Goal: Task Accomplishment & Management: Manage account settings

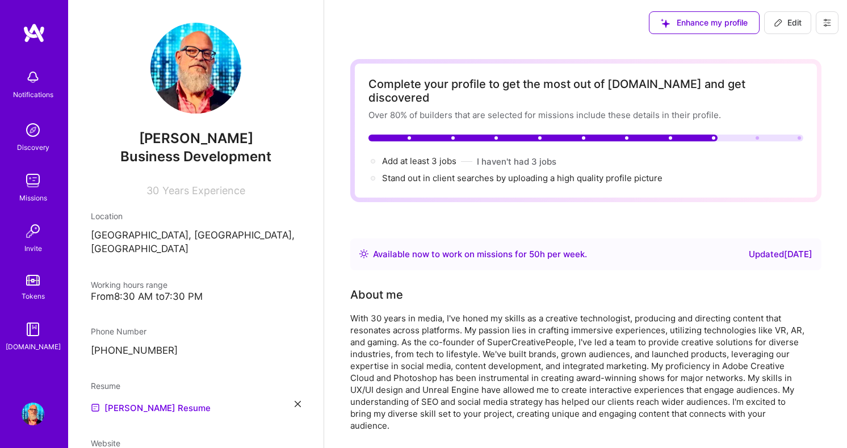
click at [418, 347] on div "With 30 years in media, I've honed my skills as a creative technologist, produc…" at bounding box center [577, 371] width 454 height 119
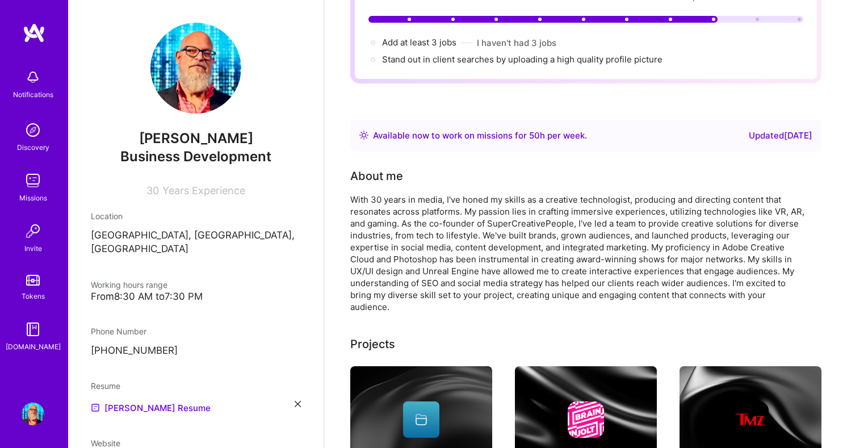
scroll to position [118, 0]
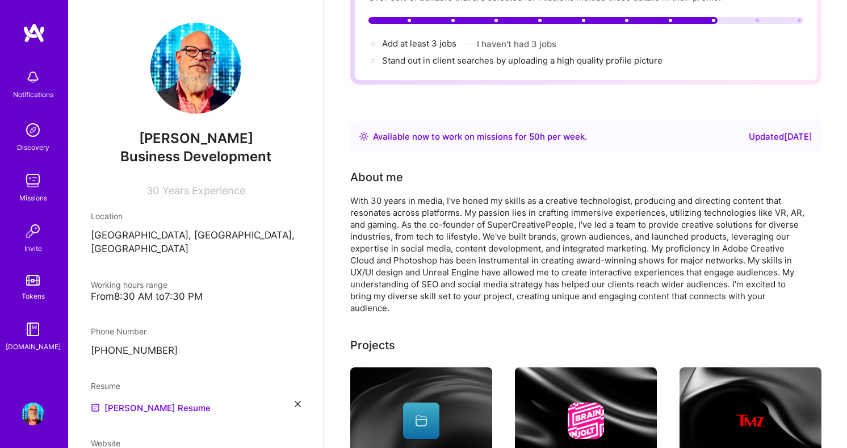
click at [392, 269] on div "With 30 years in media, I've honed my skills as a creative technologist, produc…" at bounding box center [577, 254] width 454 height 119
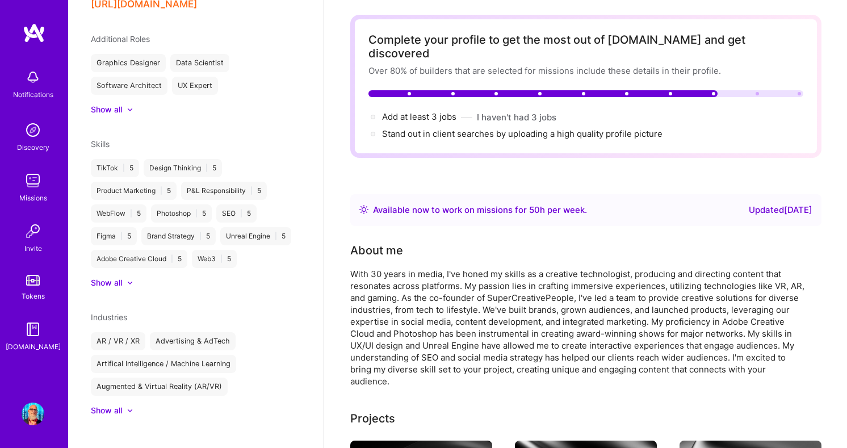
scroll to position [0, 0]
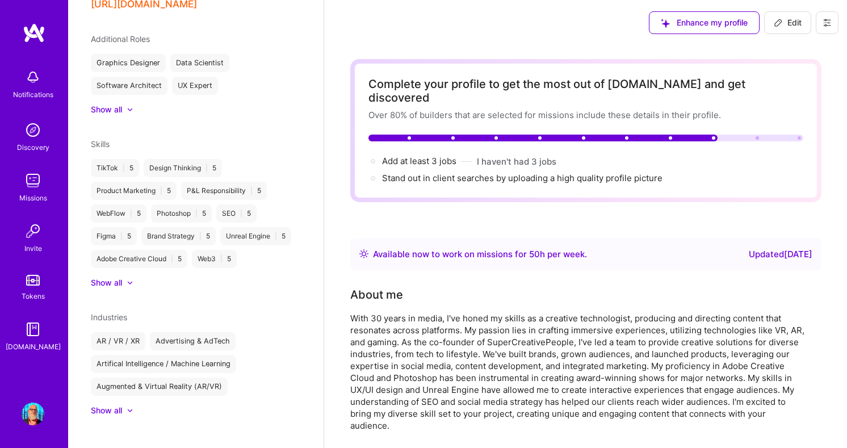
click at [582, 172] on div "Stand out in client searches by uploading a high quality profile picture" at bounding box center [522, 178] width 280 height 12
click at [374, 176] on div at bounding box center [373, 178] width 5 height 5
click at [791, 18] on span "Edit" at bounding box center [788, 22] width 28 height 11
select select "US"
select select "Right Now"
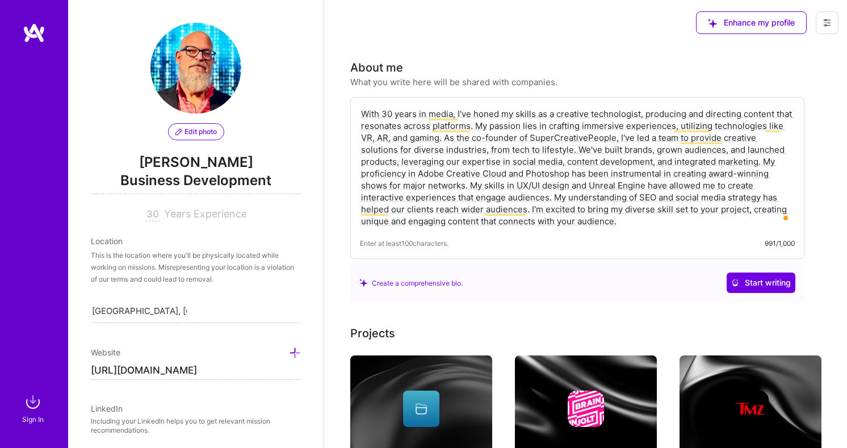
click at [196, 131] on span "Edit photo" at bounding box center [195, 132] width 41 height 10
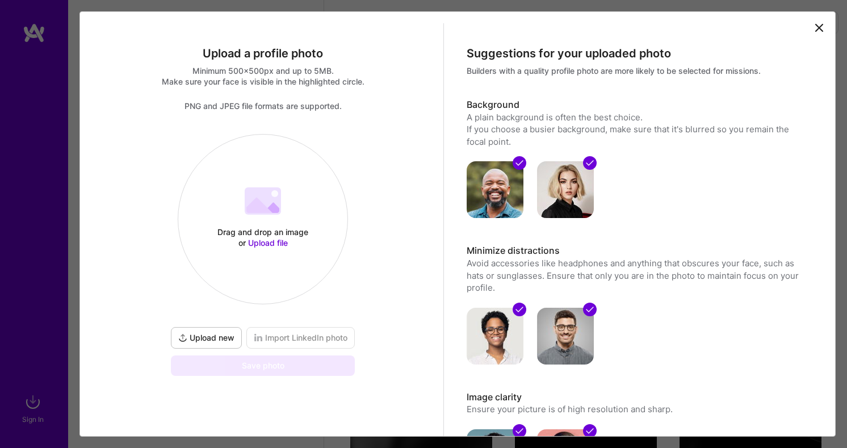
click at [271, 213] on 202 at bounding box center [263, 200] width 36 height 27
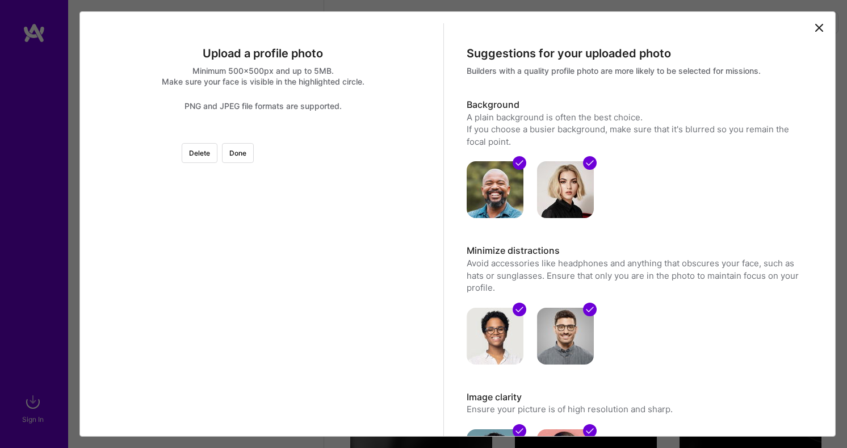
click at [271, 231] on div at bounding box center [379, 250] width 233 height 233
click at [263, 304] on div at bounding box center [379, 250] width 233 height 233
click at [264, 308] on div at bounding box center [379, 327] width 233 height 233
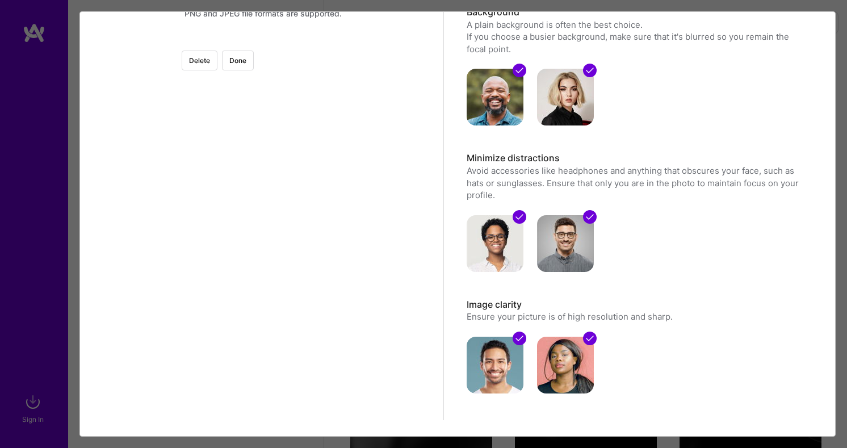
scroll to position [95, 0]
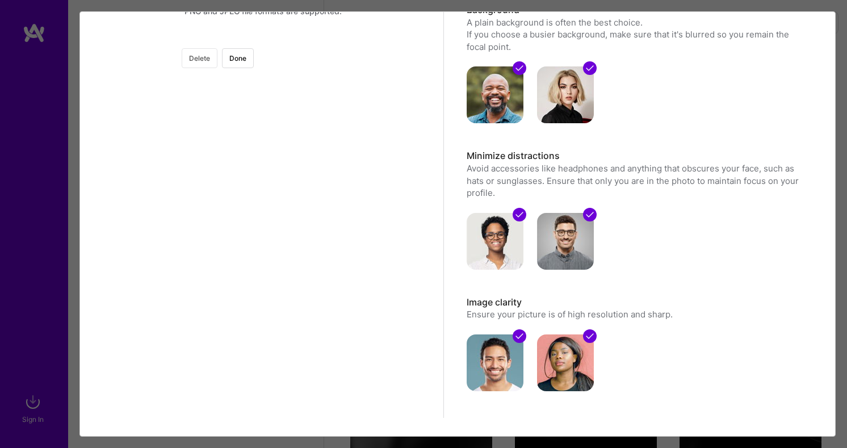
click at [217, 61] on button "Delete" at bounding box center [200, 58] width 36 height 20
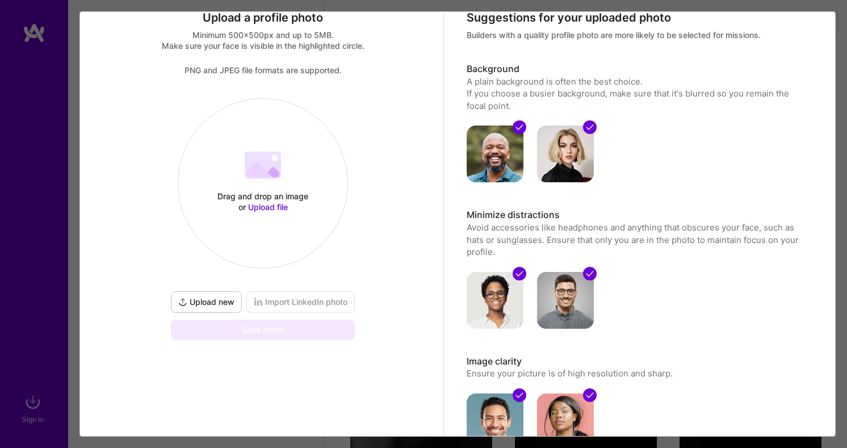
scroll to position [34, 0]
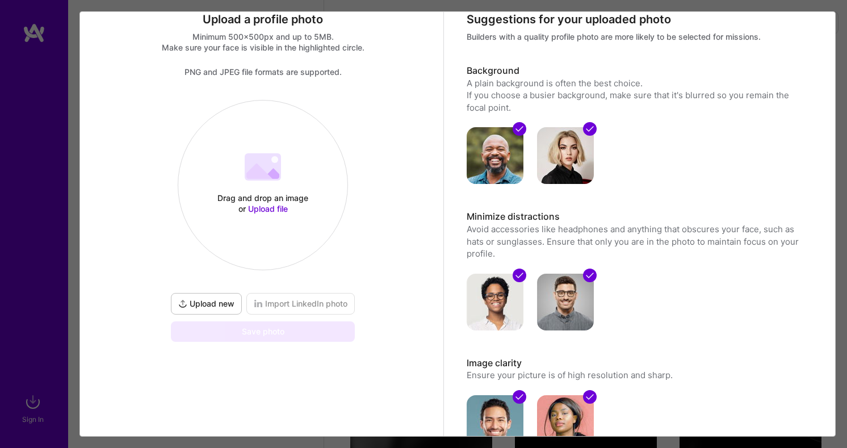
click at [267, 192] on div "Drag and drop an image or Upload file" at bounding box center [263, 203] width 97 height 22
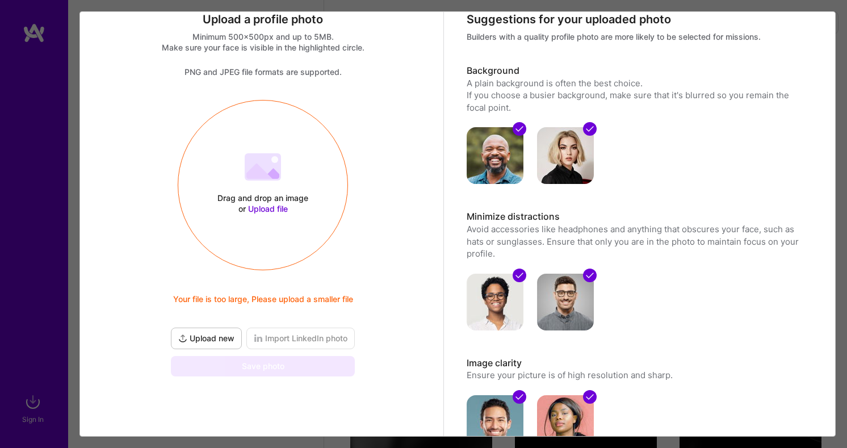
click at [270, 207] on span "Upload file" at bounding box center [268, 209] width 40 height 10
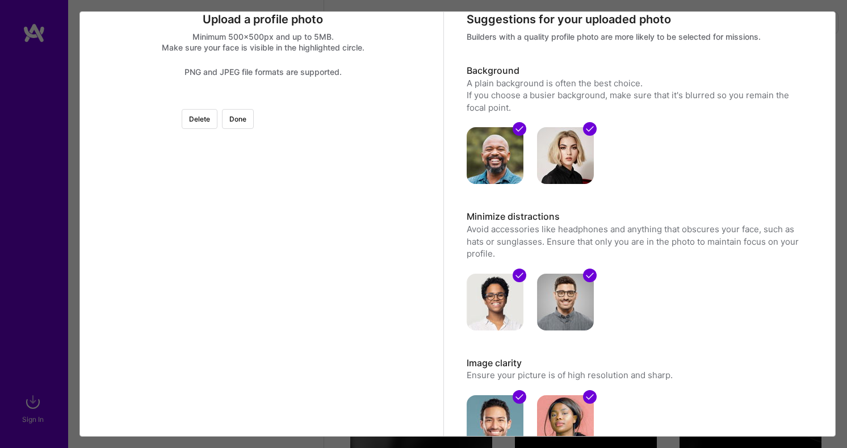
click at [329, 296] on div at bounding box center [394, 231] width 263 height 263
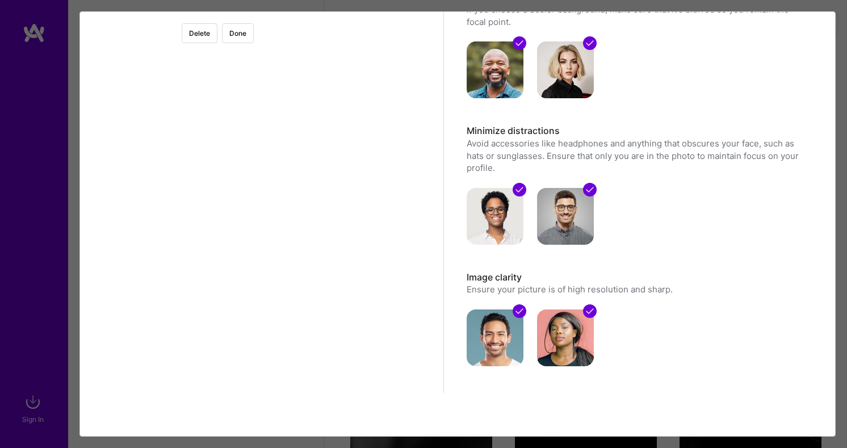
click at [488, 58] on div at bounding box center [488, 58] width 0 height 0
click at [290, 149] on div at bounding box center [401, 167] width 223 height 223
click at [263, 14] on div at bounding box center [263, 14] width 0 height 0
click at [298, 174] on div at bounding box center [400, 166] width 204 height 204
click at [304, 70] on div at bounding box center [304, 70] width 0 height 0
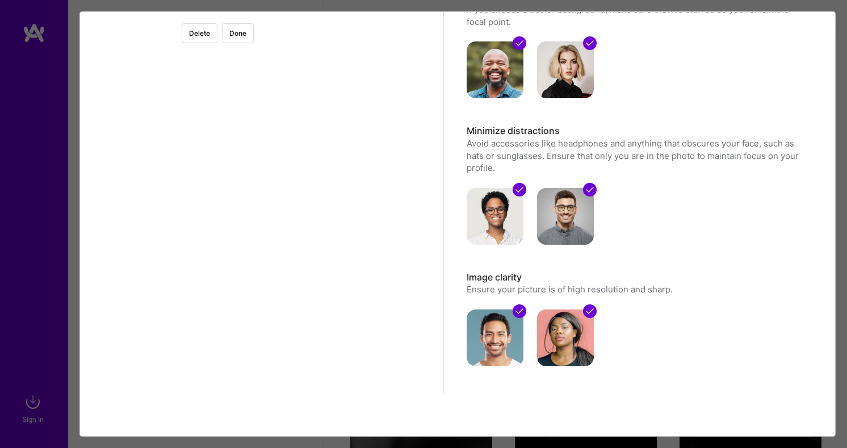
click at [302, 181] on div at bounding box center [399, 162] width 195 height 195
click at [254, 28] on button "Done" at bounding box center [238, 33] width 32 height 20
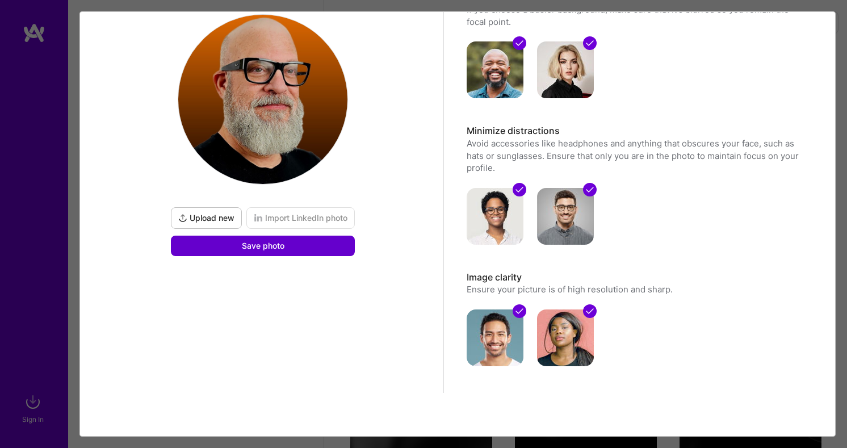
click at [301, 249] on button "Save photo" at bounding box center [263, 246] width 184 height 20
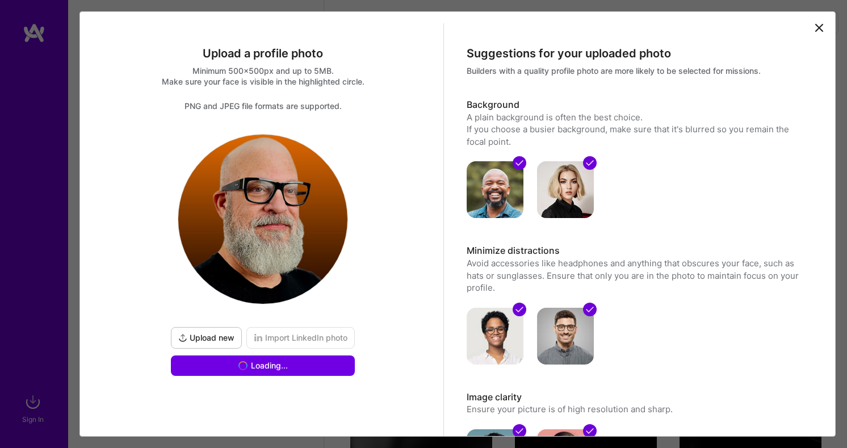
click at [818, 24] on icon at bounding box center [819, 28] width 14 height 14
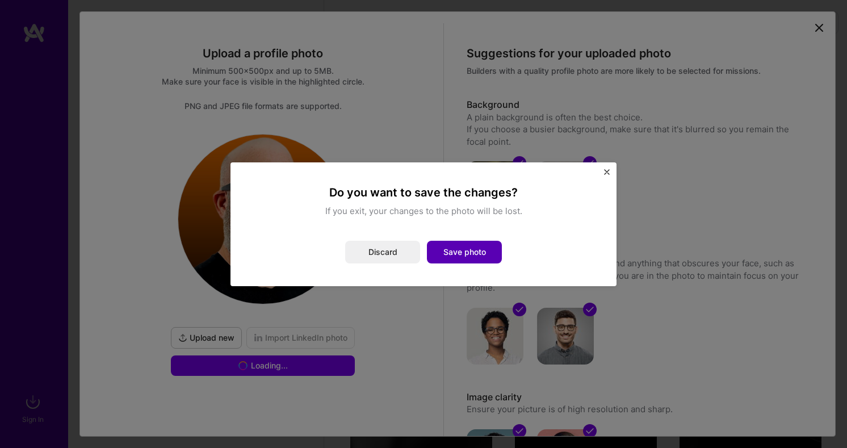
click at [464, 251] on button "Save photo" at bounding box center [464, 252] width 75 height 23
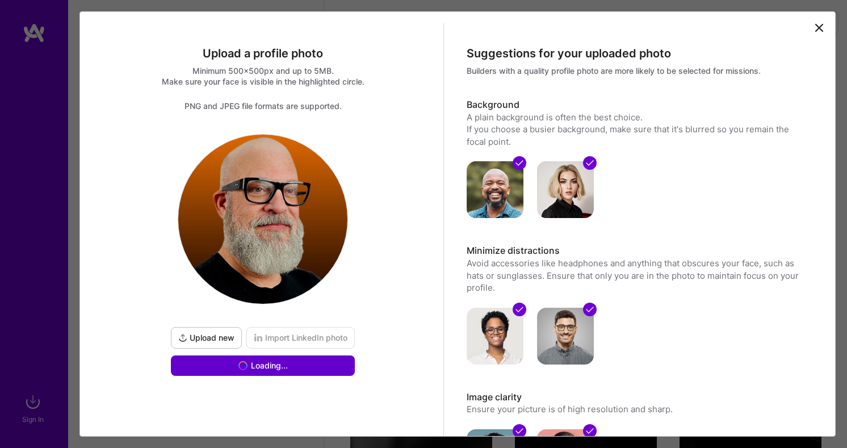
click at [286, 358] on button "Loading..." at bounding box center [263, 365] width 184 height 20
